Goal: Task Accomplishment & Management: Complete application form

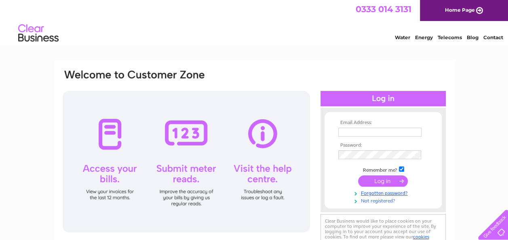
click at [381, 200] on link "Not registered?" at bounding box center [384, 200] width 92 height 8
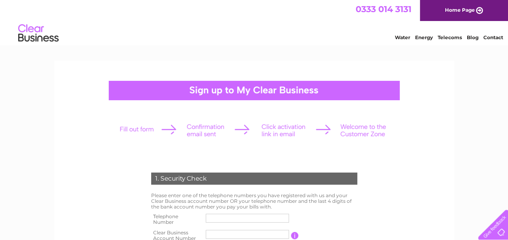
scroll to position [121, 0]
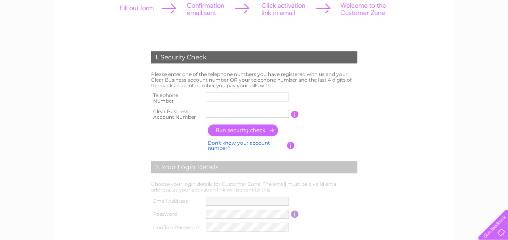
click at [224, 113] on input "text" at bounding box center [247, 113] width 83 height 9
paste input "CB3030952"
type input "CB3030952"
click at [224, 98] on input "text" at bounding box center [248, 97] width 84 height 10
type input "02476376247"
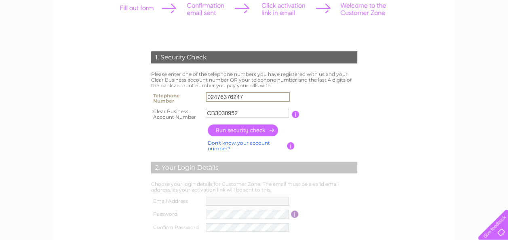
click at [239, 129] on input "button" at bounding box center [243, 130] width 71 height 12
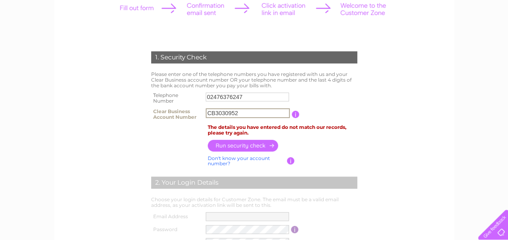
click at [244, 116] on input "CB3030952" at bounding box center [248, 113] width 84 height 10
type input "C"
type input "30309522"
